Goal: Information Seeking & Learning: Learn about a topic

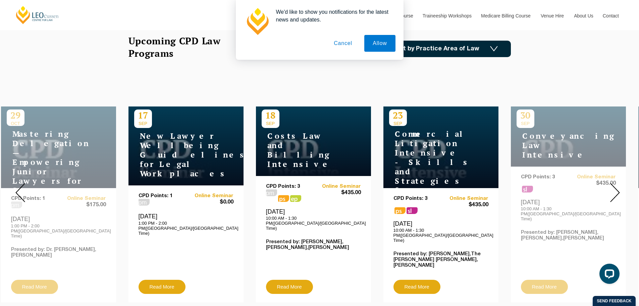
click at [616, 187] on img at bounding box center [615, 192] width 10 height 19
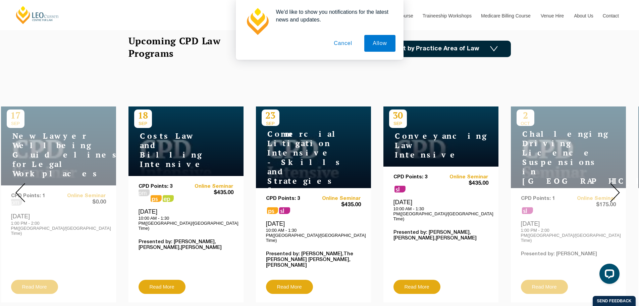
click at [616, 187] on img at bounding box center [615, 192] width 10 height 19
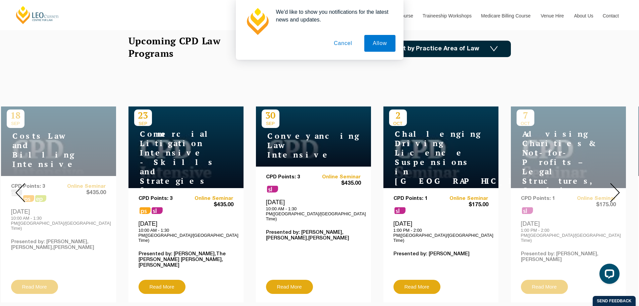
click at [616, 187] on img at bounding box center [615, 192] width 10 height 19
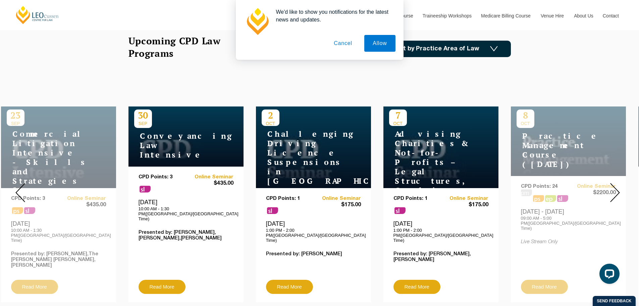
click at [616, 187] on img at bounding box center [615, 192] width 10 height 19
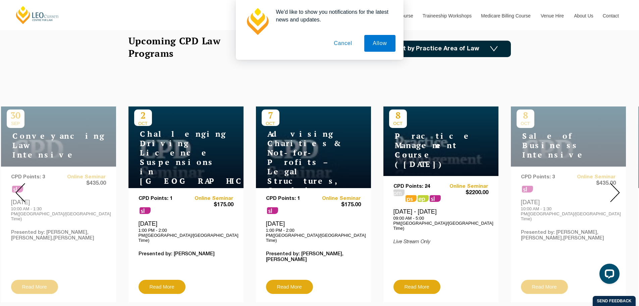
click at [616, 187] on img at bounding box center [615, 192] width 10 height 19
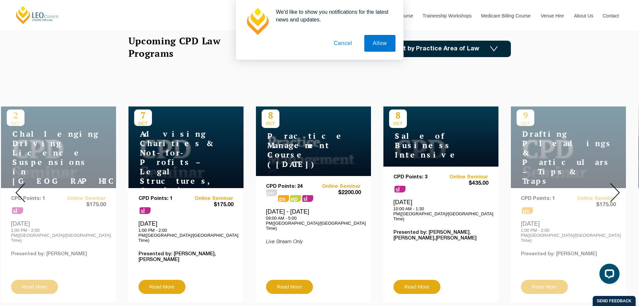
click at [615, 189] on img at bounding box center [615, 192] width 10 height 19
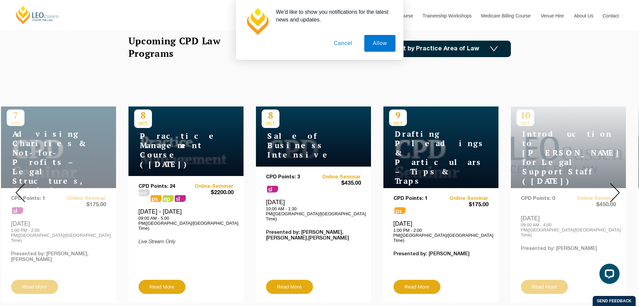
click at [615, 189] on img at bounding box center [615, 192] width 10 height 19
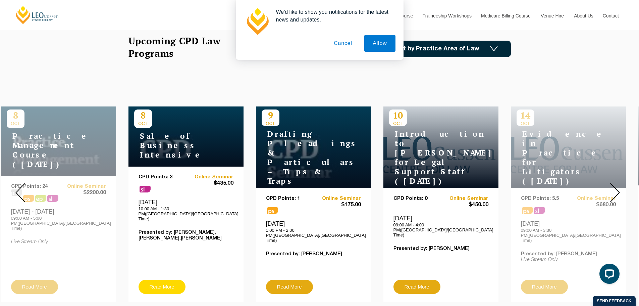
click at [164, 279] on link "Read More" at bounding box center [162, 286] width 47 height 14
click at [618, 183] on img at bounding box center [615, 192] width 10 height 19
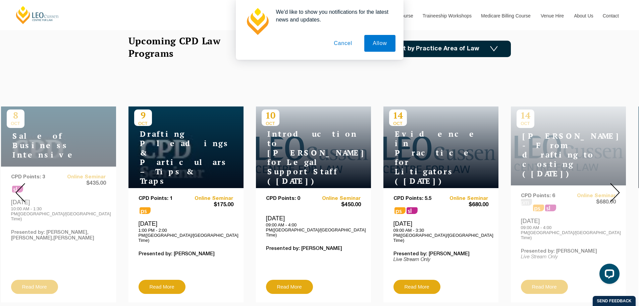
click at [616, 187] on img at bounding box center [615, 192] width 10 height 19
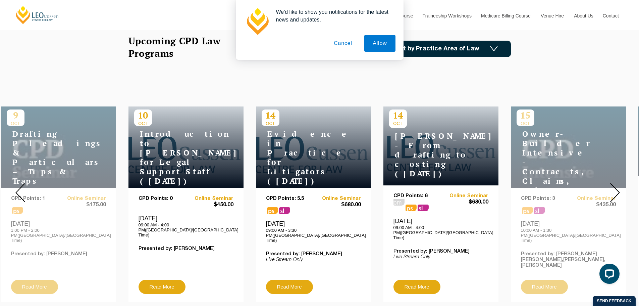
click at [616, 187] on img at bounding box center [615, 192] width 10 height 19
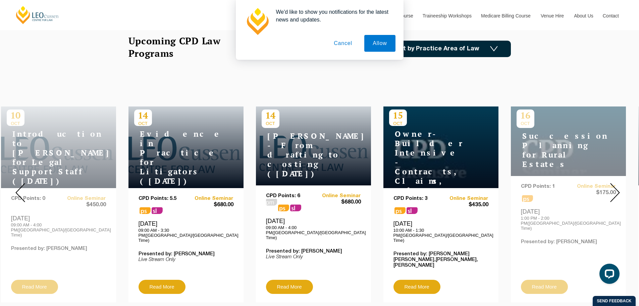
click at [20, 189] on img at bounding box center [20, 192] width 10 height 19
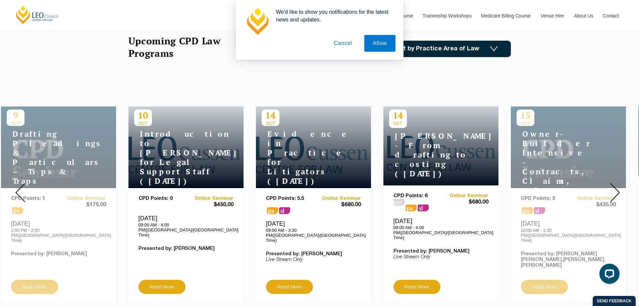
click at [20, 189] on img at bounding box center [20, 192] width 10 height 19
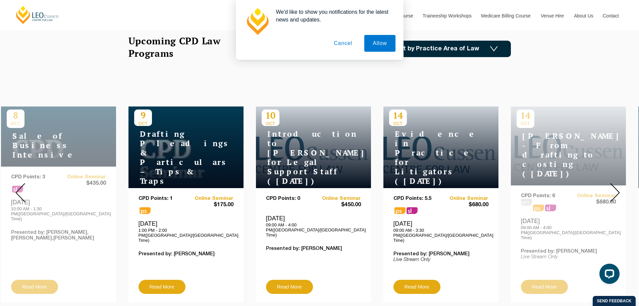
click at [20, 189] on img at bounding box center [20, 192] width 10 height 19
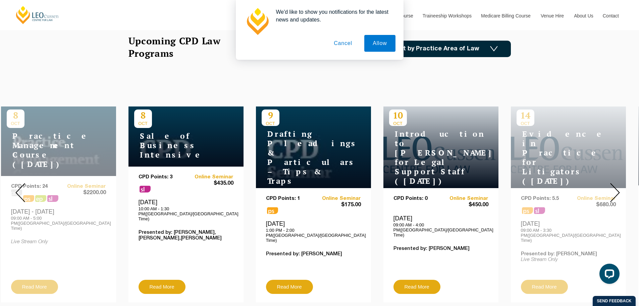
click at [616, 187] on img at bounding box center [615, 192] width 10 height 19
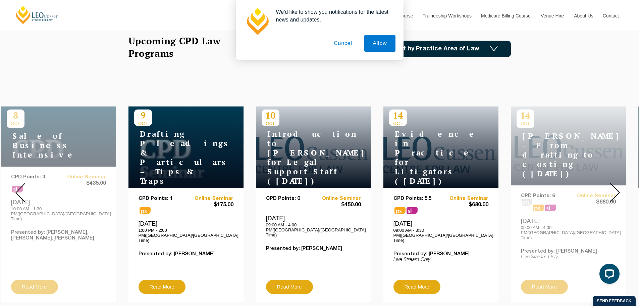
click at [15, 185] on div at bounding box center [20, 192] width 40 height 229
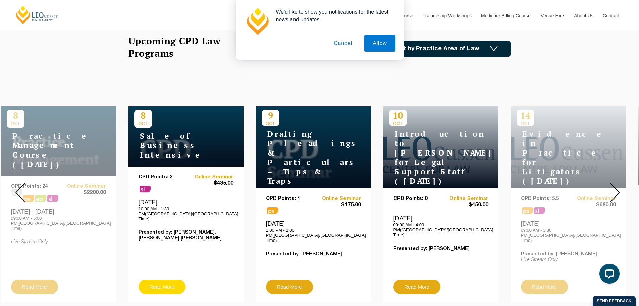
click at [170, 279] on link "Read More" at bounding box center [162, 286] width 47 height 14
click at [614, 188] on img at bounding box center [615, 192] width 10 height 19
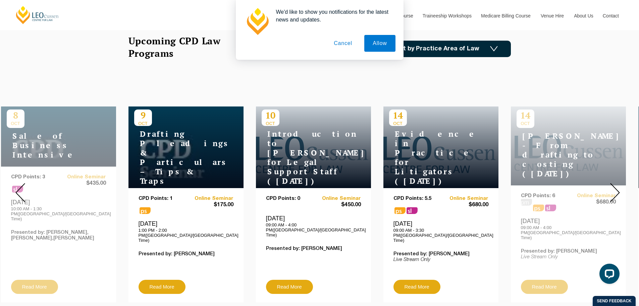
click at [614, 188] on img at bounding box center [615, 192] width 10 height 19
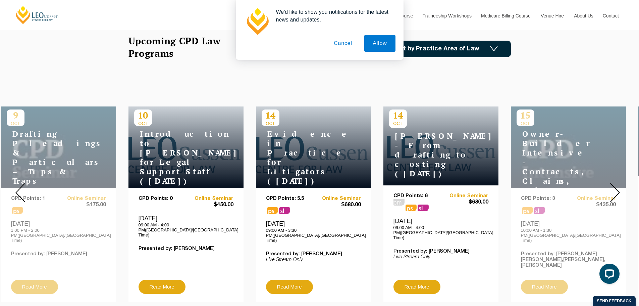
click at [614, 188] on img at bounding box center [615, 192] width 10 height 19
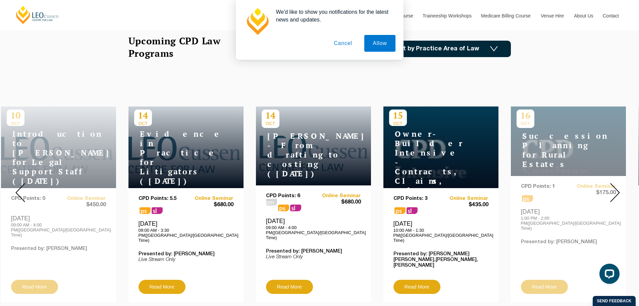
click at [614, 188] on img at bounding box center [615, 192] width 10 height 19
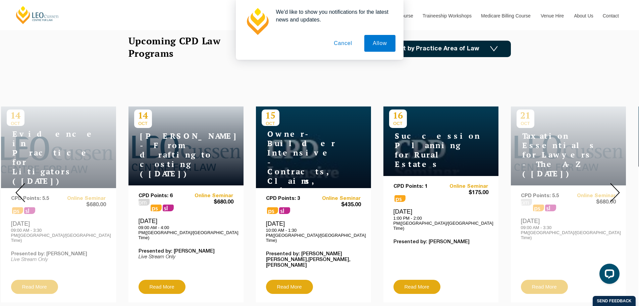
click at [614, 188] on img at bounding box center [615, 192] width 10 height 19
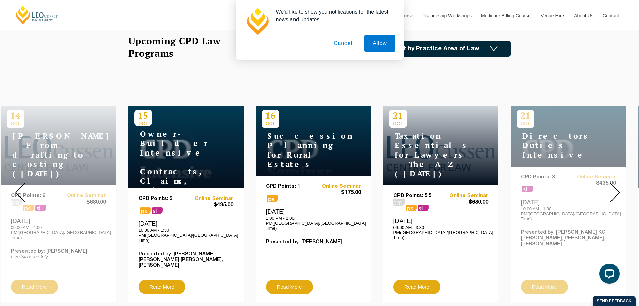
click at [614, 188] on img at bounding box center [615, 192] width 10 height 19
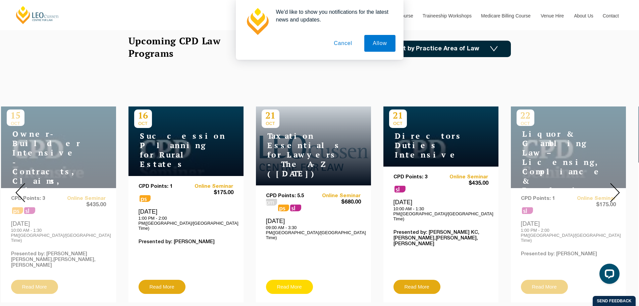
click at [297, 279] on link "Read More" at bounding box center [289, 286] width 47 height 14
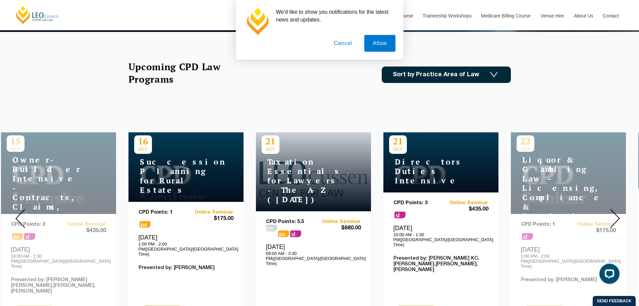
scroll to position [201, 0]
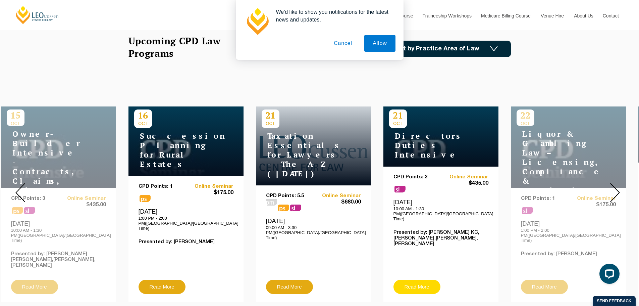
click at [420, 279] on link "Read More" at bounding box center [416, 286] width 47 height 14
click at [616, 189] on img at bounding box center [615, 192] width 10 height 19
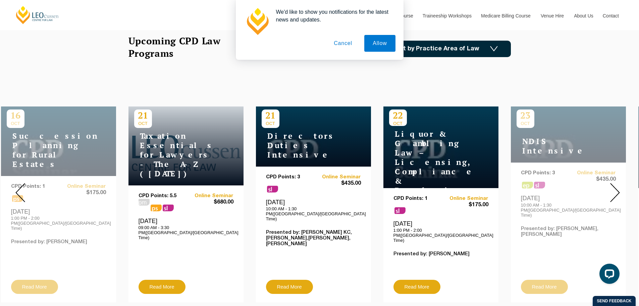
click at [616, 189] on img at bounding box center [615, 192] width 10 height 19
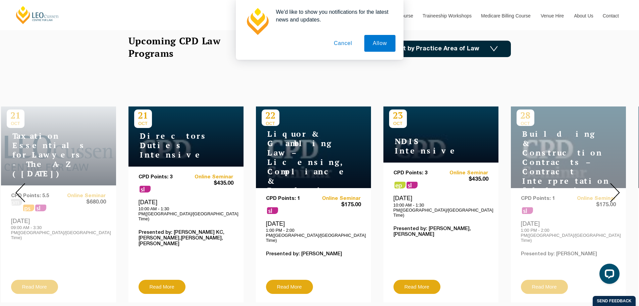
click at [620, 185] on div at bounding box center [615, 192] width 48 height 229
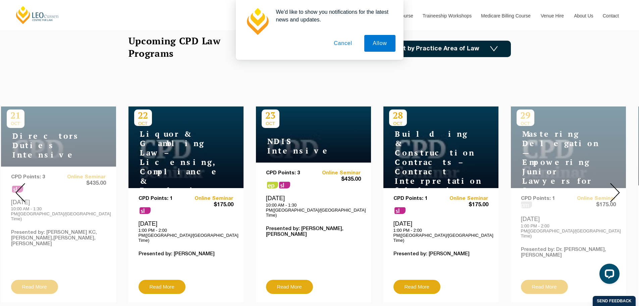
click at [615, 183] on img at bounding box center [615, 192] width 10 height 19
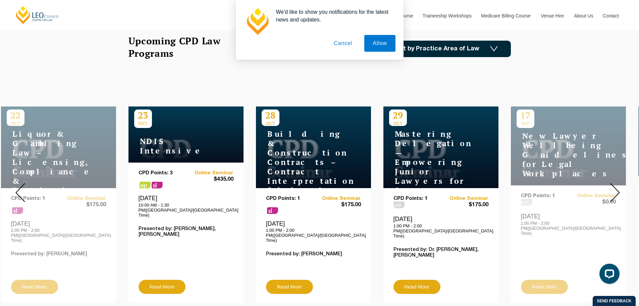
click at [615, 183] on img at bounding box center [615, 192] width 10 height 19
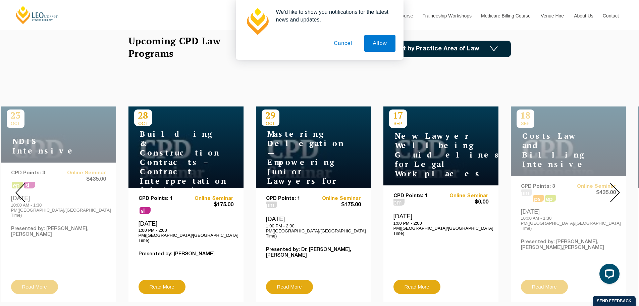
click at [615, 183] on img at bounding box center [615, 192] width 10 height 19
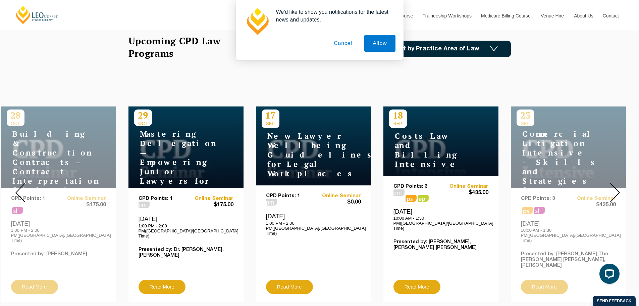
click at [615, 183] on img at bounding box center [615, 192] width 10 height 19
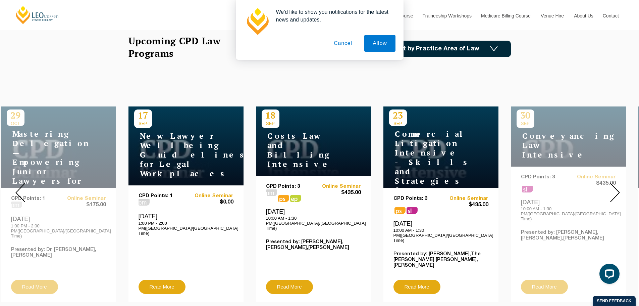
click at [615, 183] on img at bounding box center [615, 192] width 10 height 19
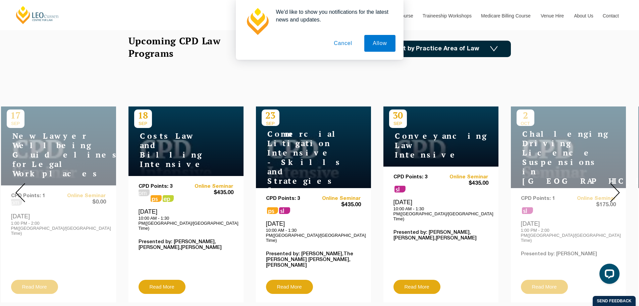
click at [615, 183] on img at bounding box center [615, 192] width 10 height 19
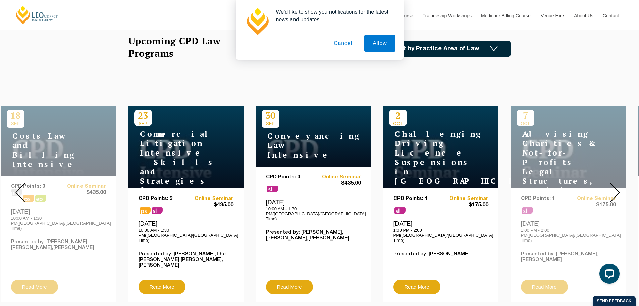
click at [615, 183] on img at bounding box center [615, 192] width 10 height 19
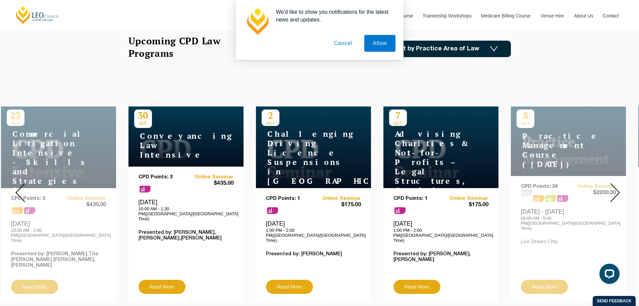
click at [615, 183] on img at bounding box center [615, 192] width 10 height 19
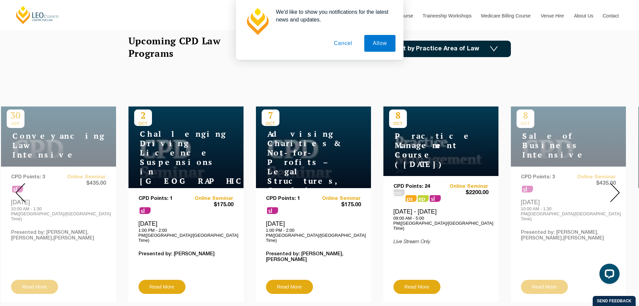
click at [615, 183] on img at bounding box center [615, 192] width 10 height 19
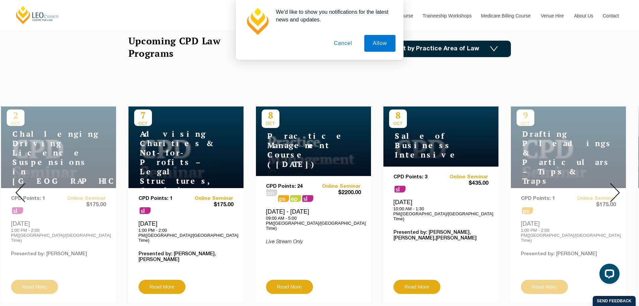
click at [612, 183] on img at bounding box center [615, 192] width 10 height 19
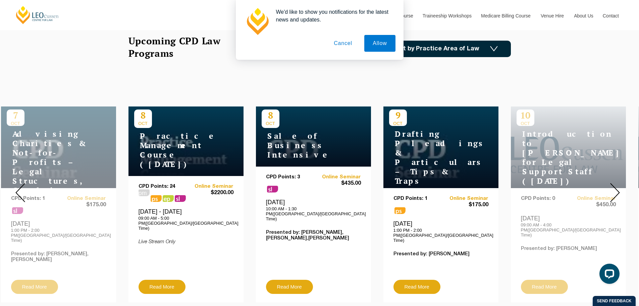
click at [17, 186] on img at bounding box center [20, 192] width 10 height 19
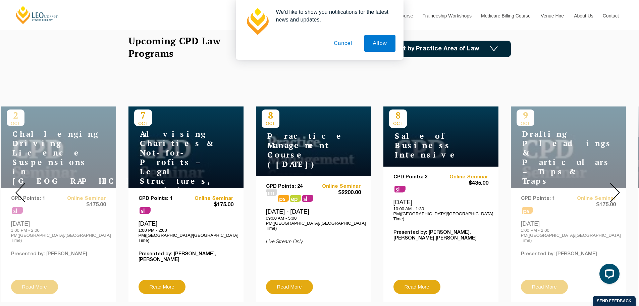
click at [17, 186] on img at bounding box center [20, 192] width 10 height 19
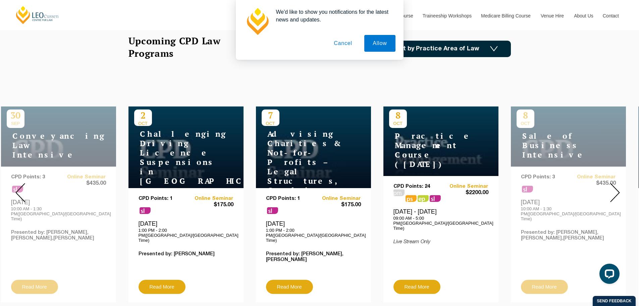
click at [17, 186] on img at bounding box center [20, 192] width 10 height 19
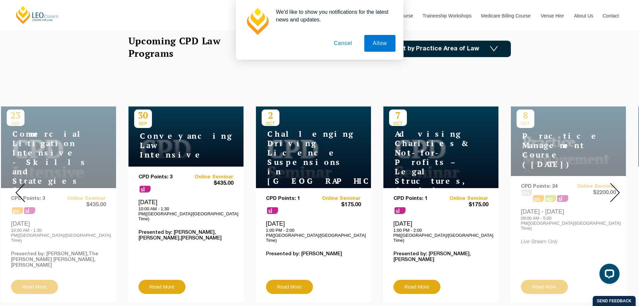
click at [17, 186] on img at bounding box center [20, 192] width 10 height 19
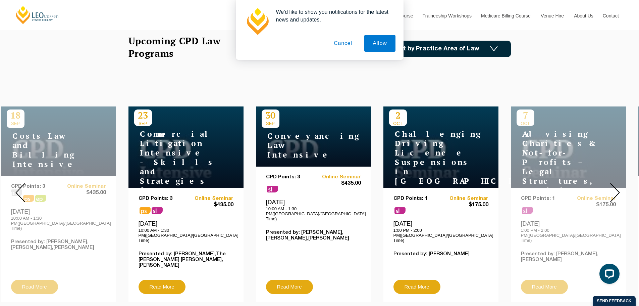
click at [17, 186] on img at bounding box center [20, 192] width 10 height 19
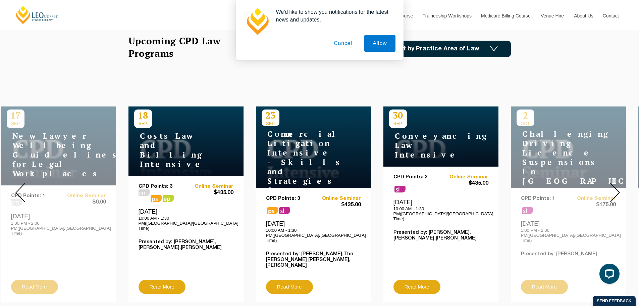
click at [17, 186] on img at bounding box center [20, 192] width 10 height 19
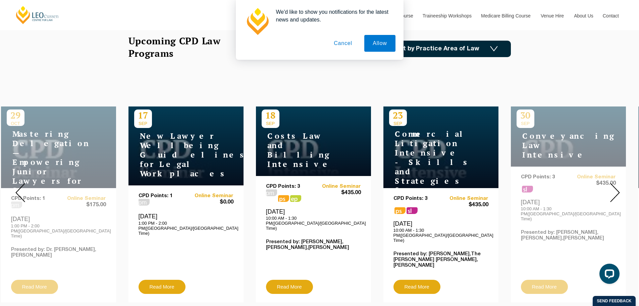
click at [17, 186] on img at bounding box center [20, 192] width 10 height 19
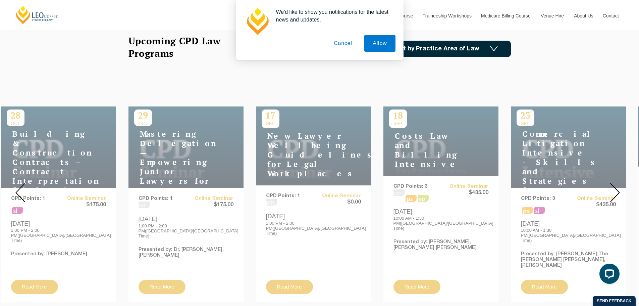
click at [17, 186] on img at bounding box center [20, 192] width 10 height 19
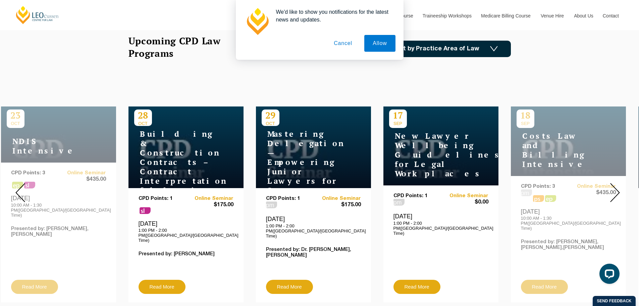
click at [17, 186] on img at bounding box center [20, 192] width 10 height 19
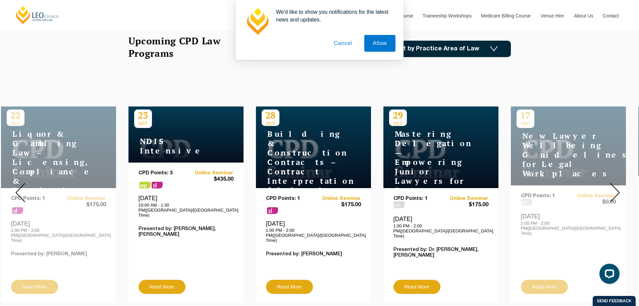
click at [17, 186] on img at bounding box center [20, 192] width 10 height 19
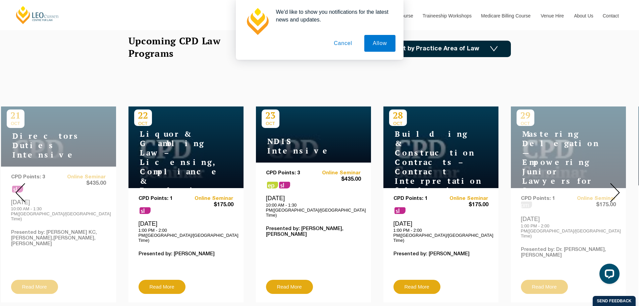
click at [17, 186] on img at bounding box center [20, 192] width 10 height 19
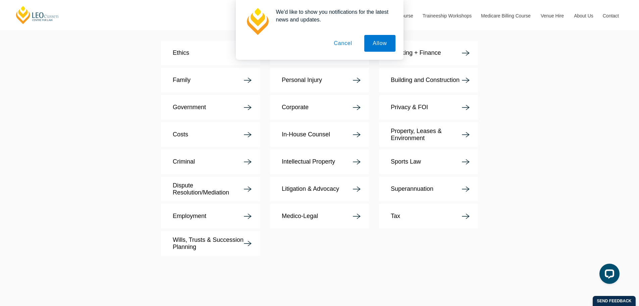
scroll to position [1275, 0]
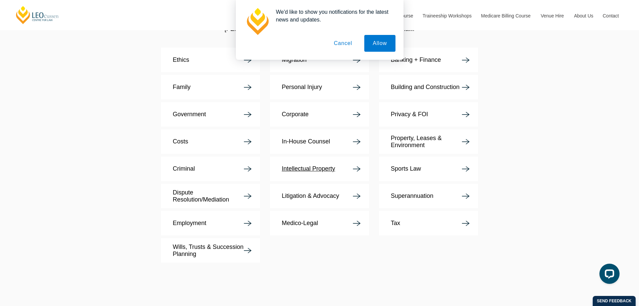
click at [333, 156] on link "Intellectual Property" at bounding box center [319, 168] width 99 height 24
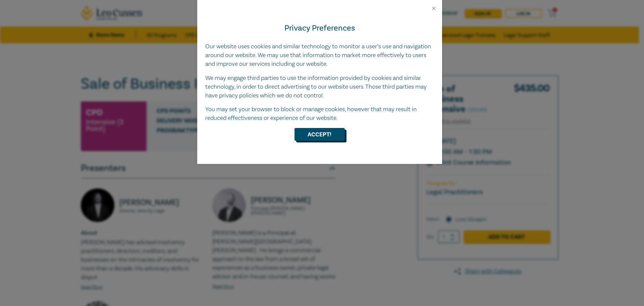
click at [327, 134] on button "Accept!" at bounding box center [320, 134] width 50 height 13
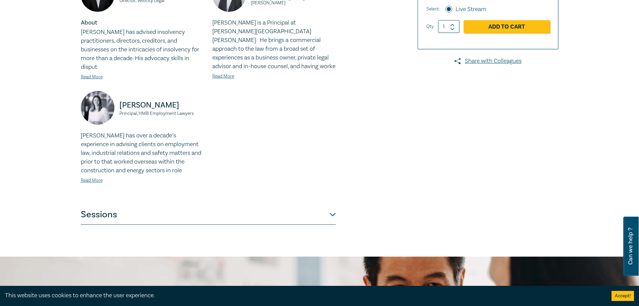
scroll to position [335, 0]
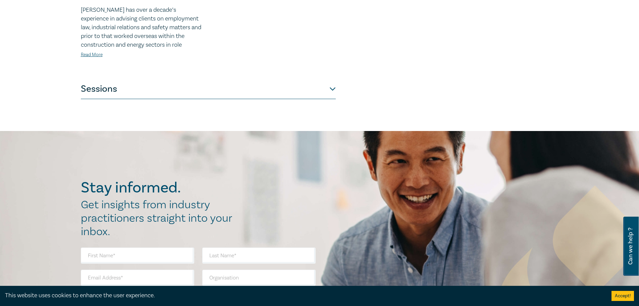
click at [116, 81] on button "Sessions" at bounding box center [208, 89] width 255 height 20
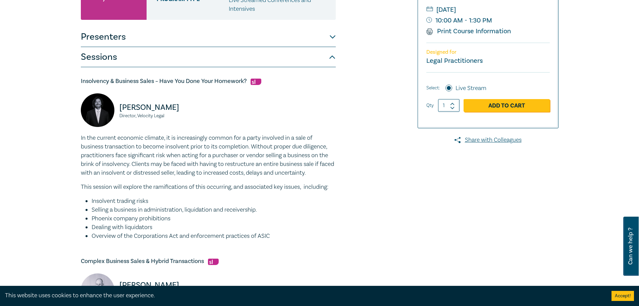
scroll to position [0, 0]
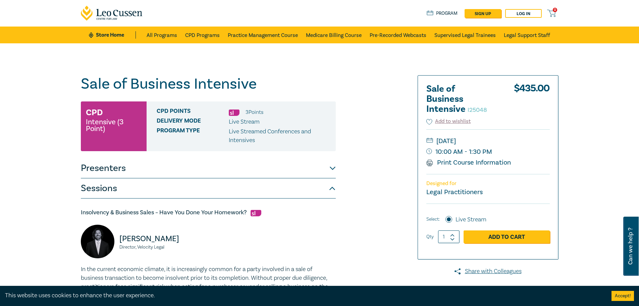
click at [172, 112] on span "CPD Points" at bounding box center [193, 112] width 72 height 9
click at [123, 126] on small "Intensive (3 Point)" at bounding box center [114, 124] width 56 height 13
click at [107, 191] on button "Sessions" at bounding box center [208, 188] width 255 height 20
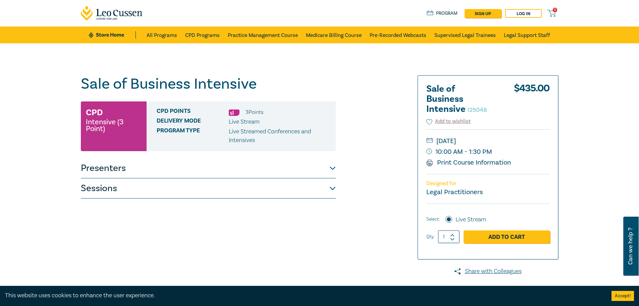
click at [107, 191] on button "Sessions" at bounding box center [208, 188] width 255 height 20
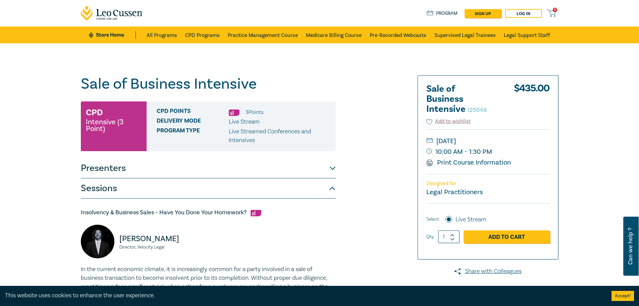
click at [107, 191] on button "Sessions" at bounding box center [208, 188] width 255 height 20
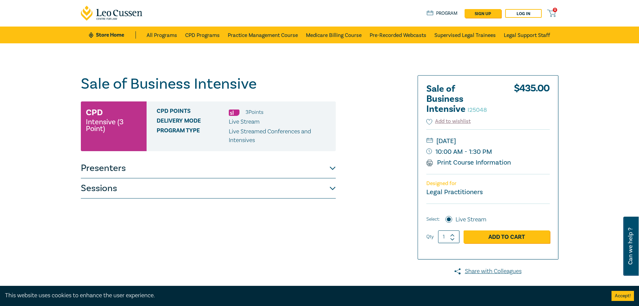
click at [102, 166] on button "Presenters" at bounding box center [208, 168] width 255 height 20
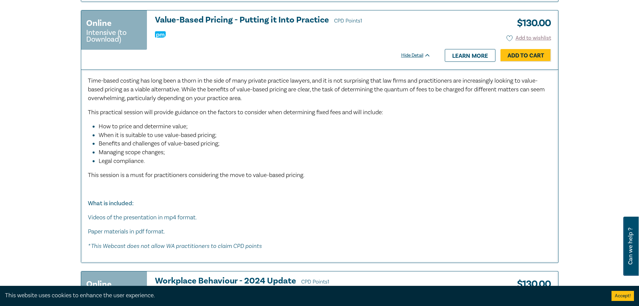
scroll to position [2080, 0]
